Goal: Find specific page/section: Locate a particular part of the current website

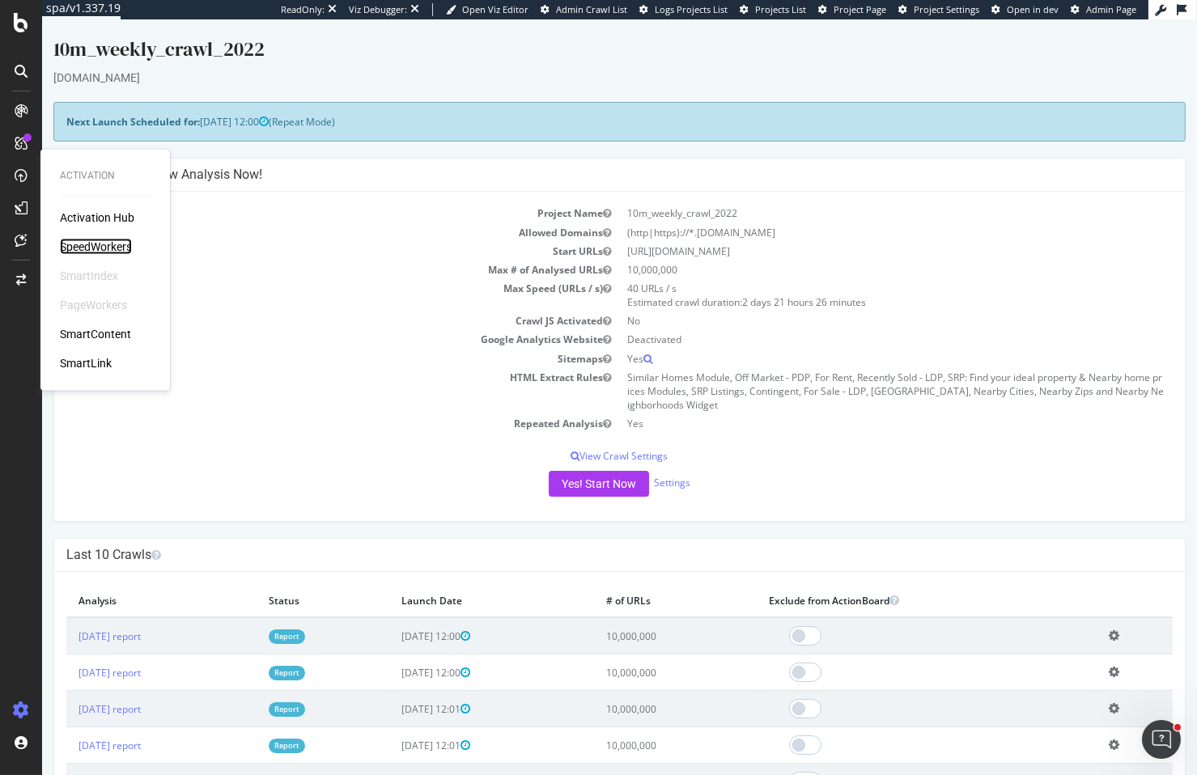
click at [111, 243] on div "SpeedWorkers" at bounding box center [96, 247] width 72 height 16
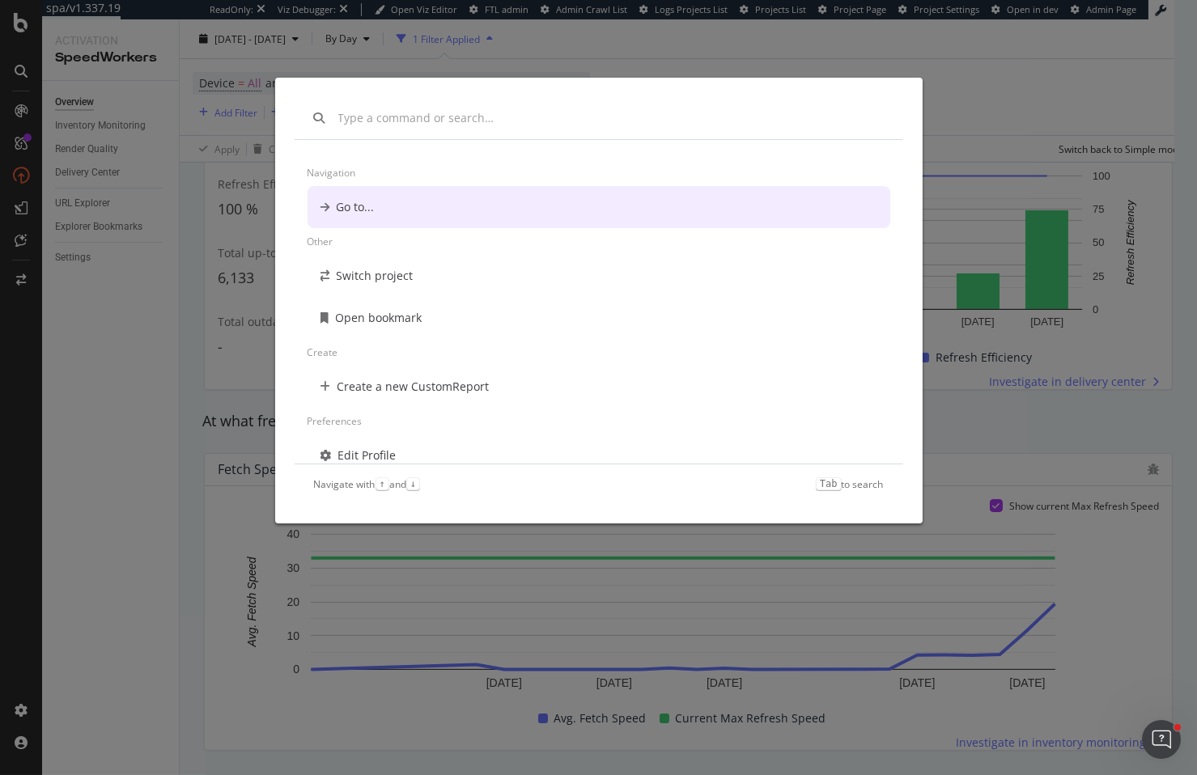
click at [903, 55] on div "Navigation Go to... Other Switch project Open bookmark Create Create a new Cust…" at bounding box center [598, 387] width 1197 height 775
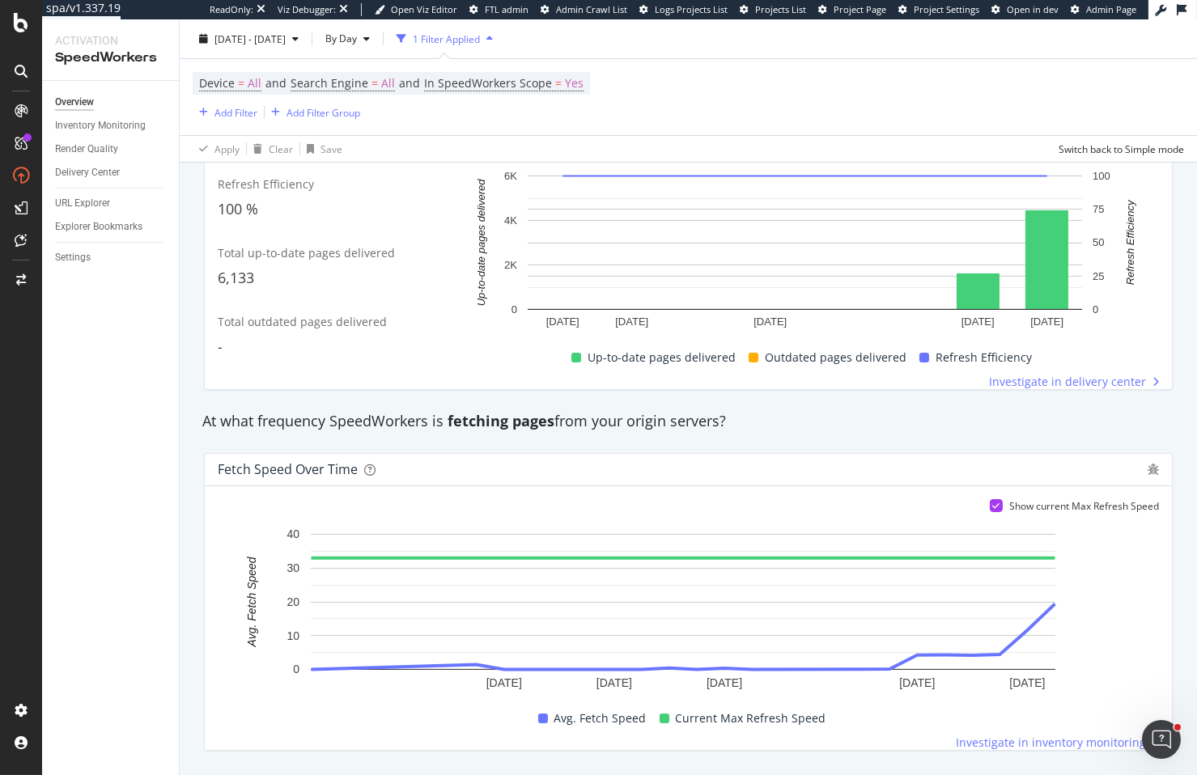
scroll to position [750, 0]
